Goal: Transaction & Acquisition: Subscribe to service/newsletter

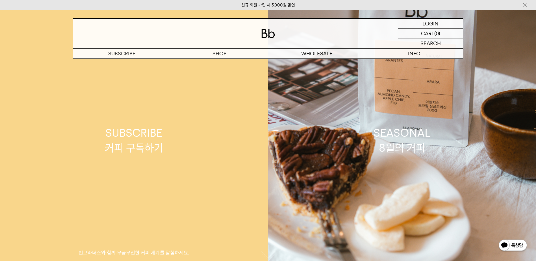
click at [0, 0] on p "숍" at bounding box center [0, 0] width 0 height 0
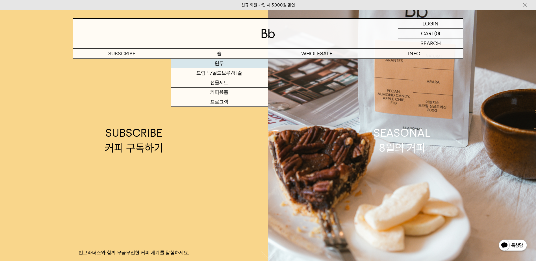
click at [220, 60] on link "원두" at bounding box center [219, 64] width 97 height 10
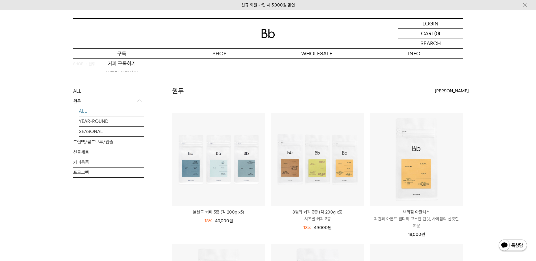
click at [136, 51] on p "구독" at bounding box center [121, 54] width 97 height 10
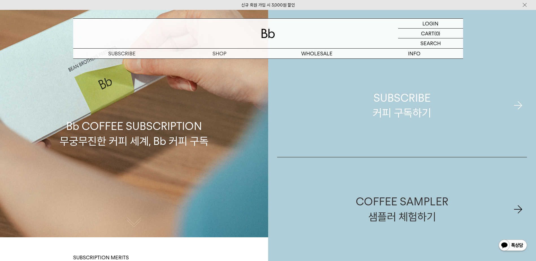
scroll to position [85, 0]
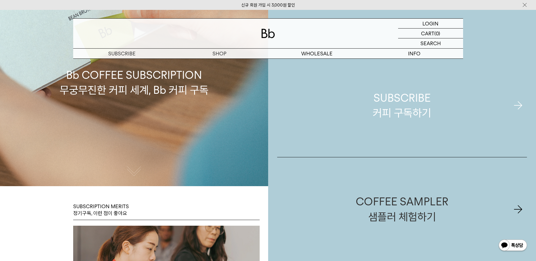
click at [407, 106] on div "SUBSCRIBE 커피 구독하기" at bounding box center [402, 105] width 58 height 30
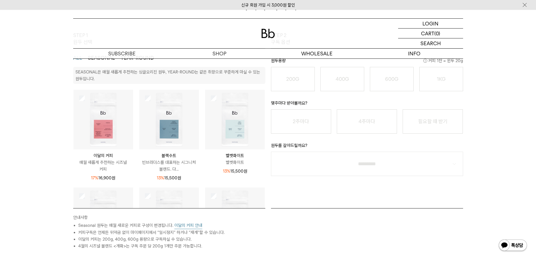
scroll to position [28, 0]
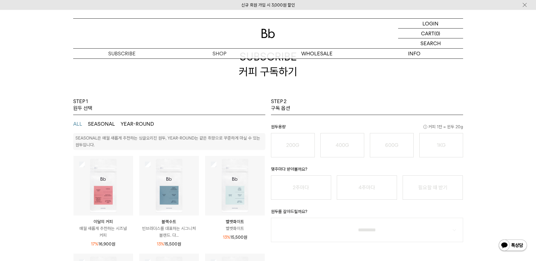
drag, startPoint x: 267, startPoint y: 158, endPoint x: 265, endPoint y: 168, distance: 9.7
click at [265, 168] on div "STEP 1 원두 선택 ALL SEASONAL YEAR-ROUND SEASONAL은 매월 새롭게 추천하는 싱글오리진 원두, YEAR-ROUND…" at bounding box center [169, 186] width 198 height 176
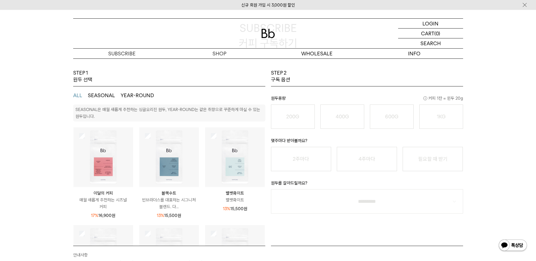
scroll to position [57, 0]
click at [108, 97] on button "SEASONAL" at bounding box center [101, 95] width 27 height 7
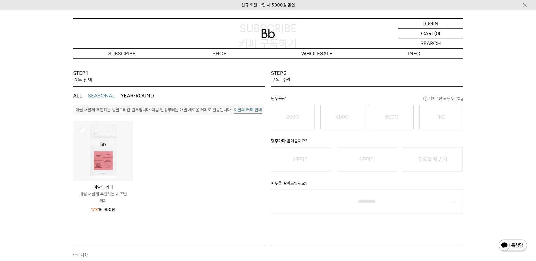
click at [129, 99] on ul "ALL SEASONAL YEAR-ROUND" at bounding box center [169, 96] width 192 height 18
click at [138, 95] on button "YEAR-ROUND" at bounding box center [137, 95] width 33 height 7
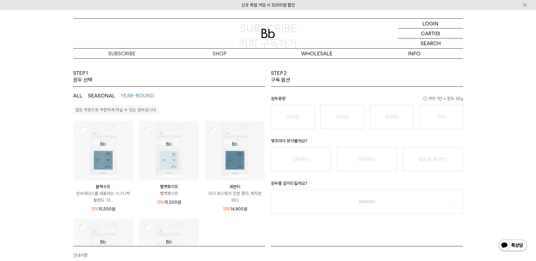
click at [110, 95] on button "SEASONAL" at bounding box center [101, 95] width 27 height 7
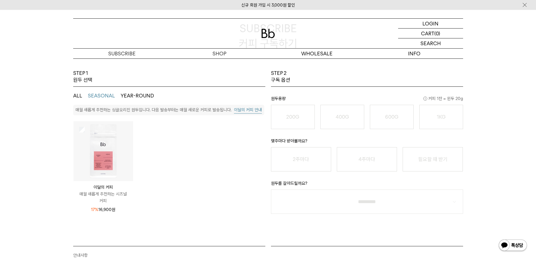
click at [85, 131] on div at bounding box center [103, 151] width 60 height 60
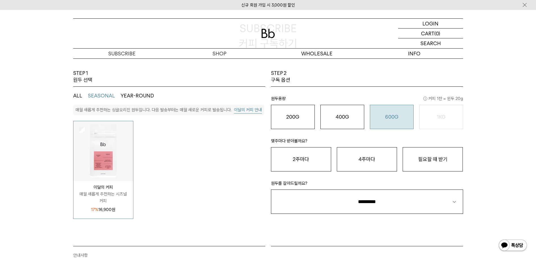
click at [392, 120] on o "600G" at bounding box center [391, 117] width 13 height 6
click at [429, 166] on button "필요할 때 받기" at bounding box center [433, 159] width 60 height 24
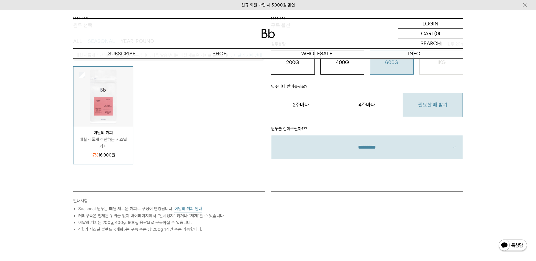
scroll to position [113, 0]
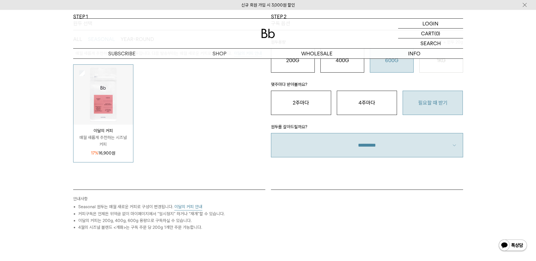
click at [378, 149] on select "**********" at bounding box center [367, 145] width 192 height 24
click at [375, 154] on select "**********" at bounding box center [367, 145] width 192 height 24
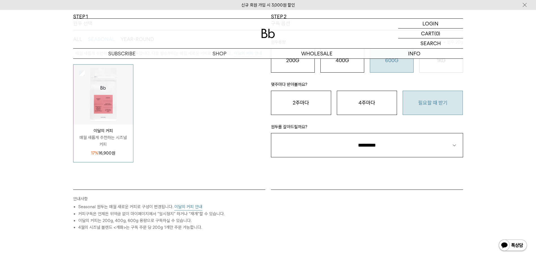
select select "**"
click at [271, 133] on select "**********" at bounding box center [367, 145] width 192 height 24
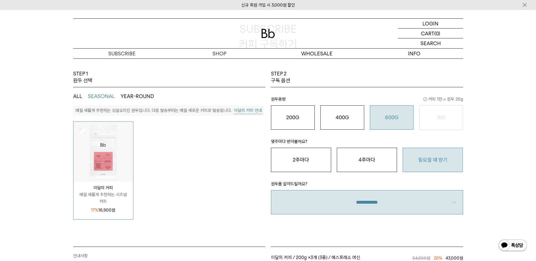
scroll to position [28, 0]
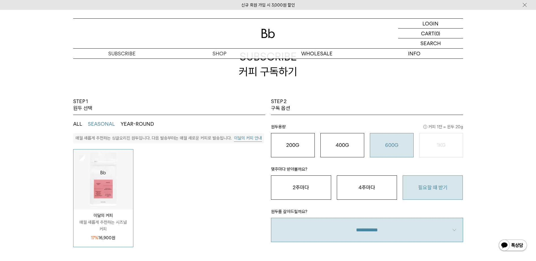
click at [244, 135] on button "이달의 커피 안내" at bounding box center [248, 138] width 28 height 7
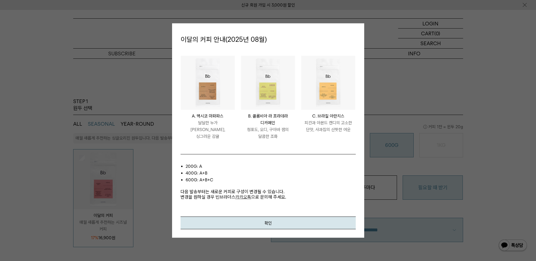
click at [326, 166] on li "200g: A" at bounding box center [271, 166] width 170 height 7
click at [358, 19] on div at bounding box center [268, 130] width 536 height 261
click at [260, 222] on button "확인" at bounding box center [268, 222] width 175 height 13
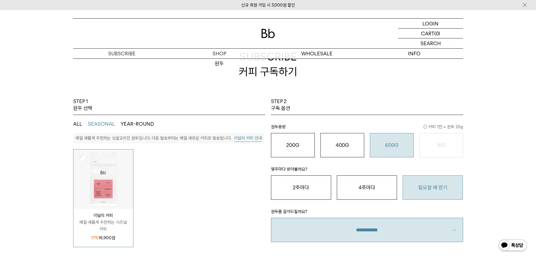
click at [268, 37] on img at bounding box center [268, 33] width 14 height 9
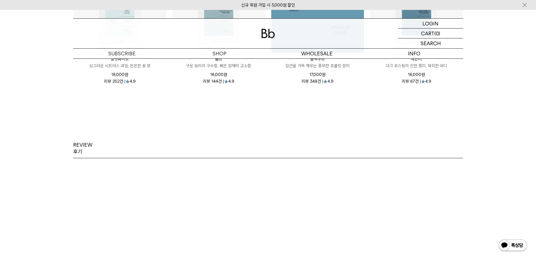
scroll to position [791, 0]
